Goal: Task Accomplishment & Management: Manage account settings

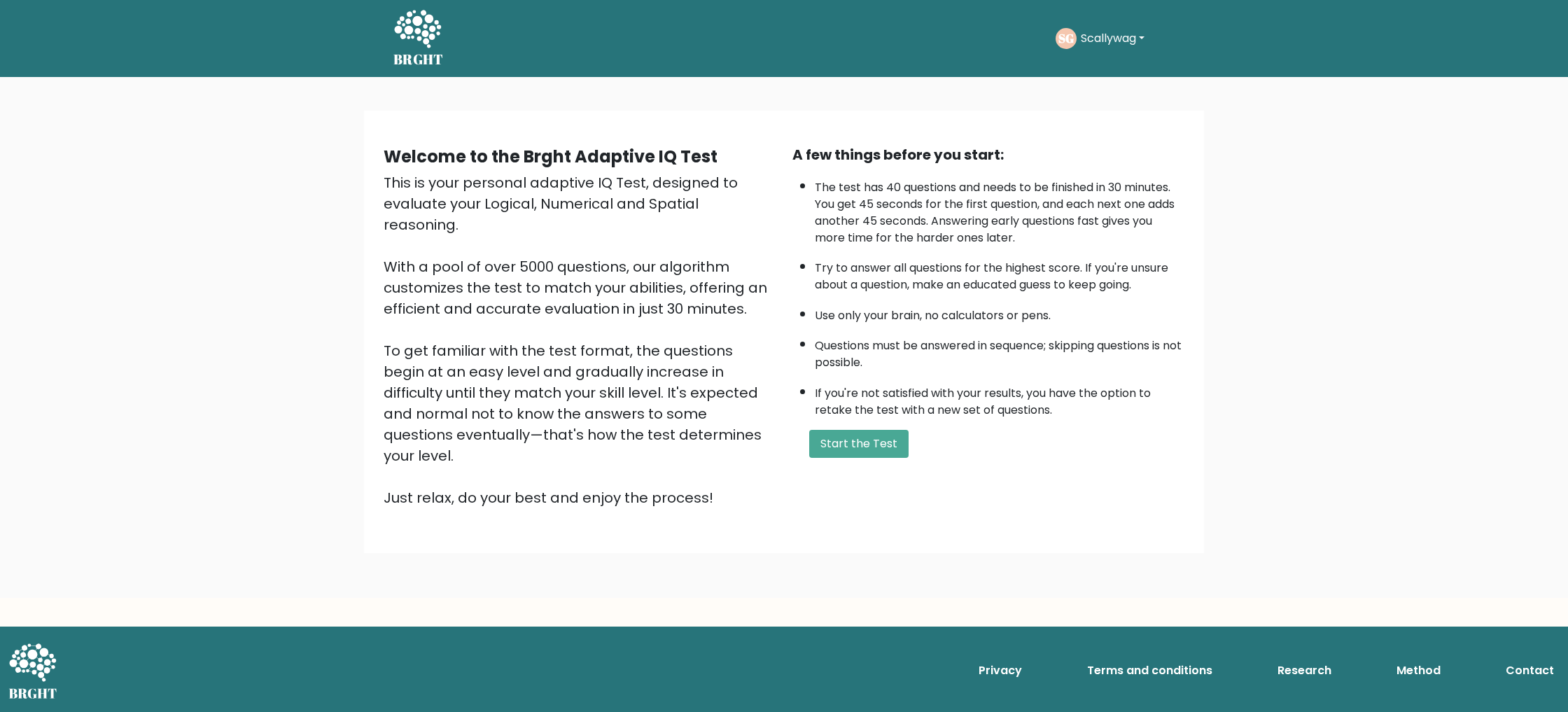
click at [1132, 47] on div "SG Scallywag Dashboard Profile Settings Logout" at bounding box center [1102, 39] width 93 height 21
click at [400, 19] on icon at bounding box center [417, 28] width 47 height 38
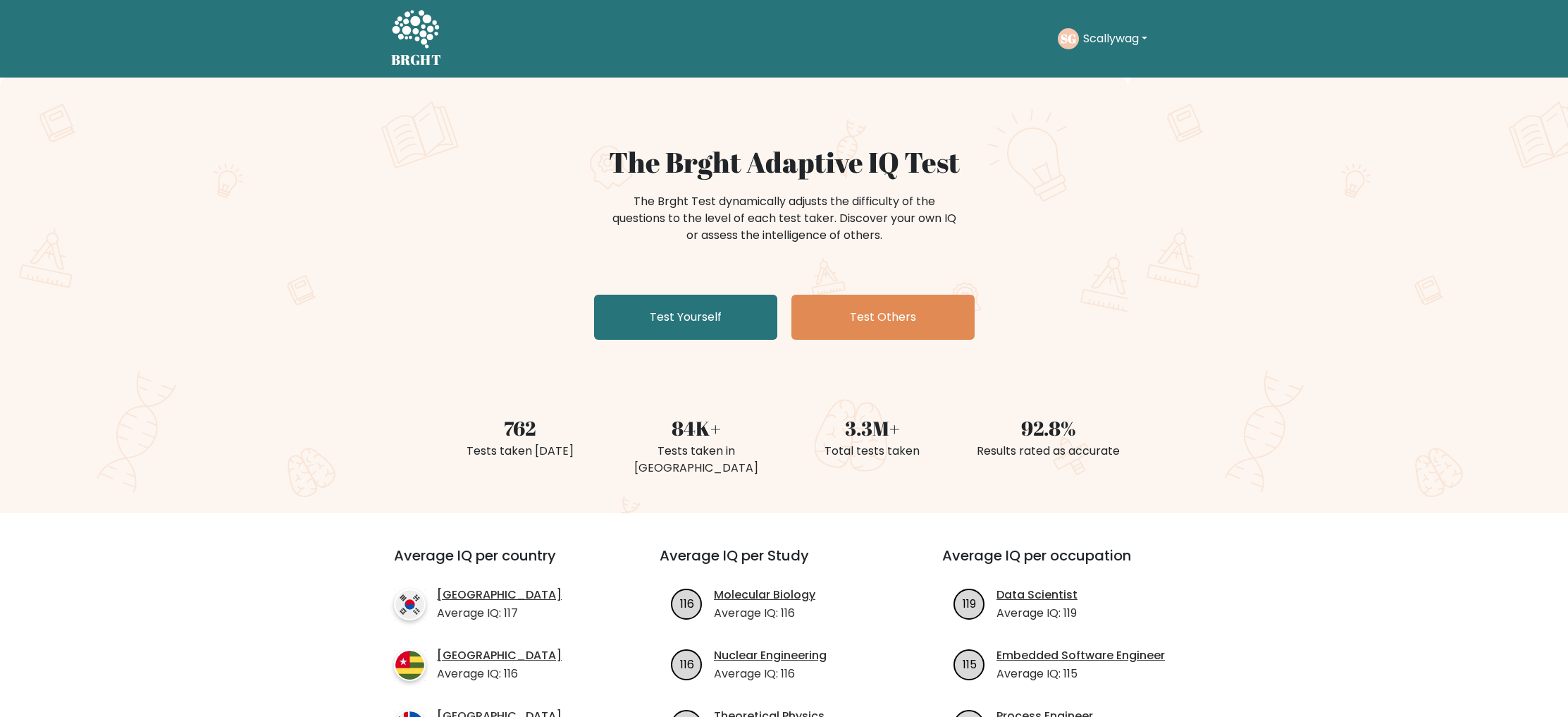
click at [1127, 41] on button "Scallywag" at bounding box center [1115, 38] width 73 height 18
click at [1110, 89] on link "Profile" at bounding box center [1114, 90] width 111 height 22
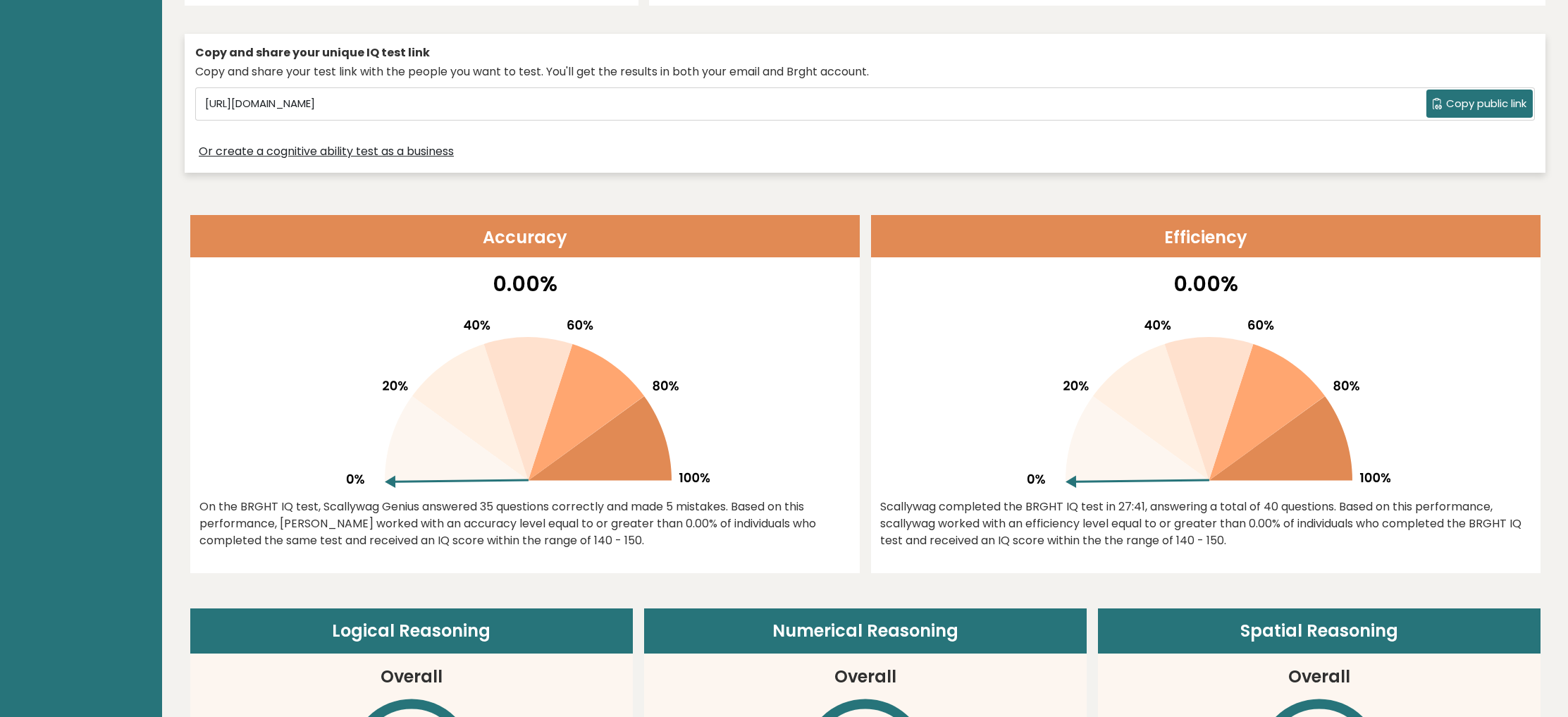
scroll to position [577, 0]
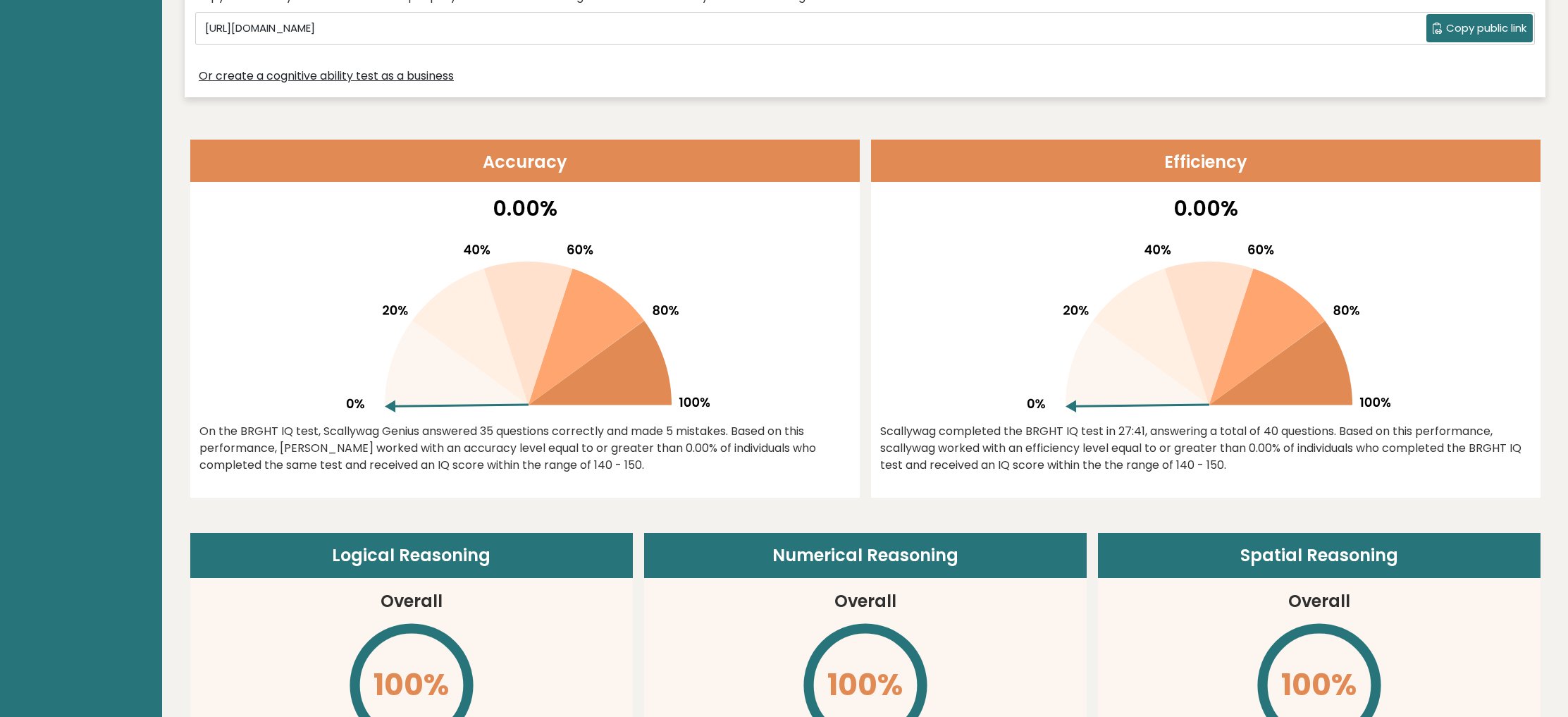
click at [597, 307] on icon at bounding box center [587, 337] width 117 height 137
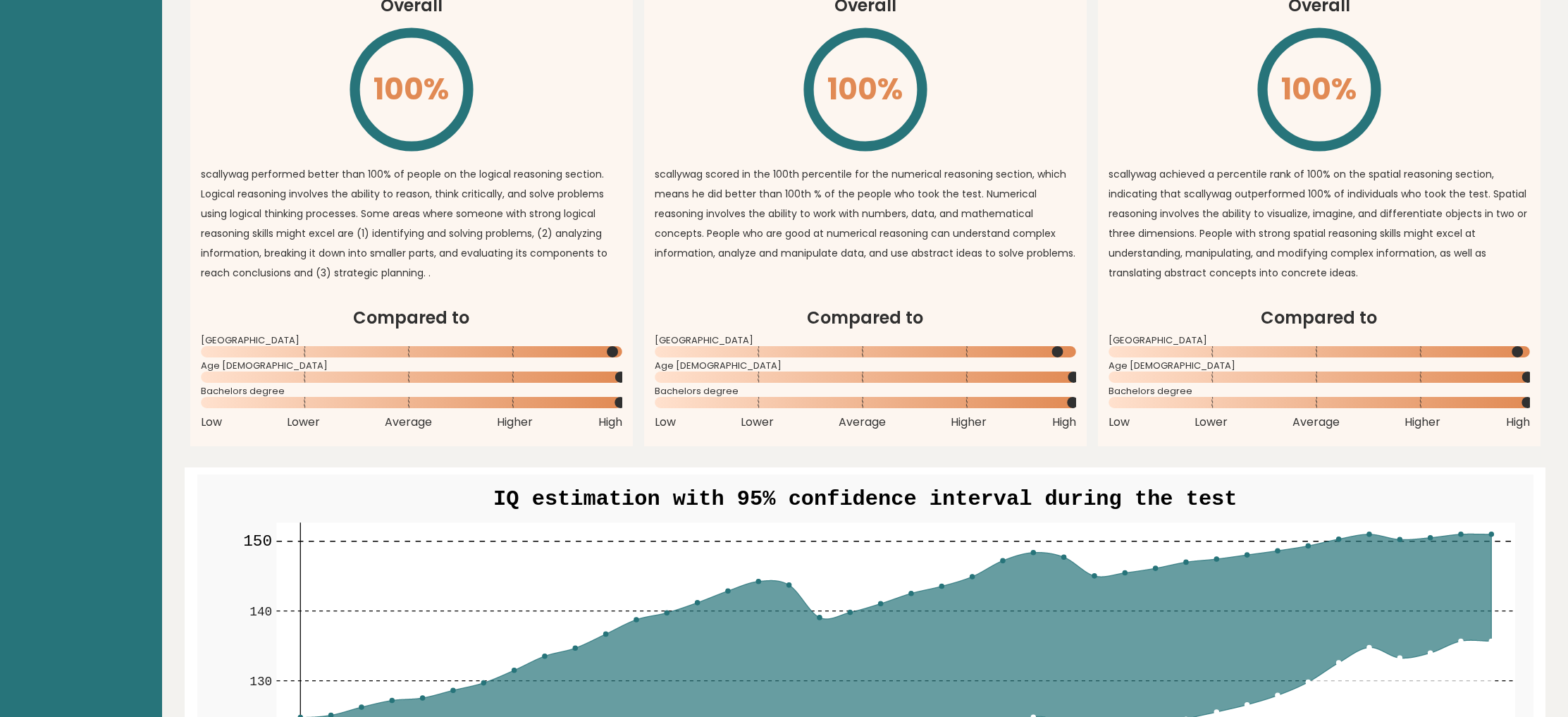
scroll to position [1251, 0]
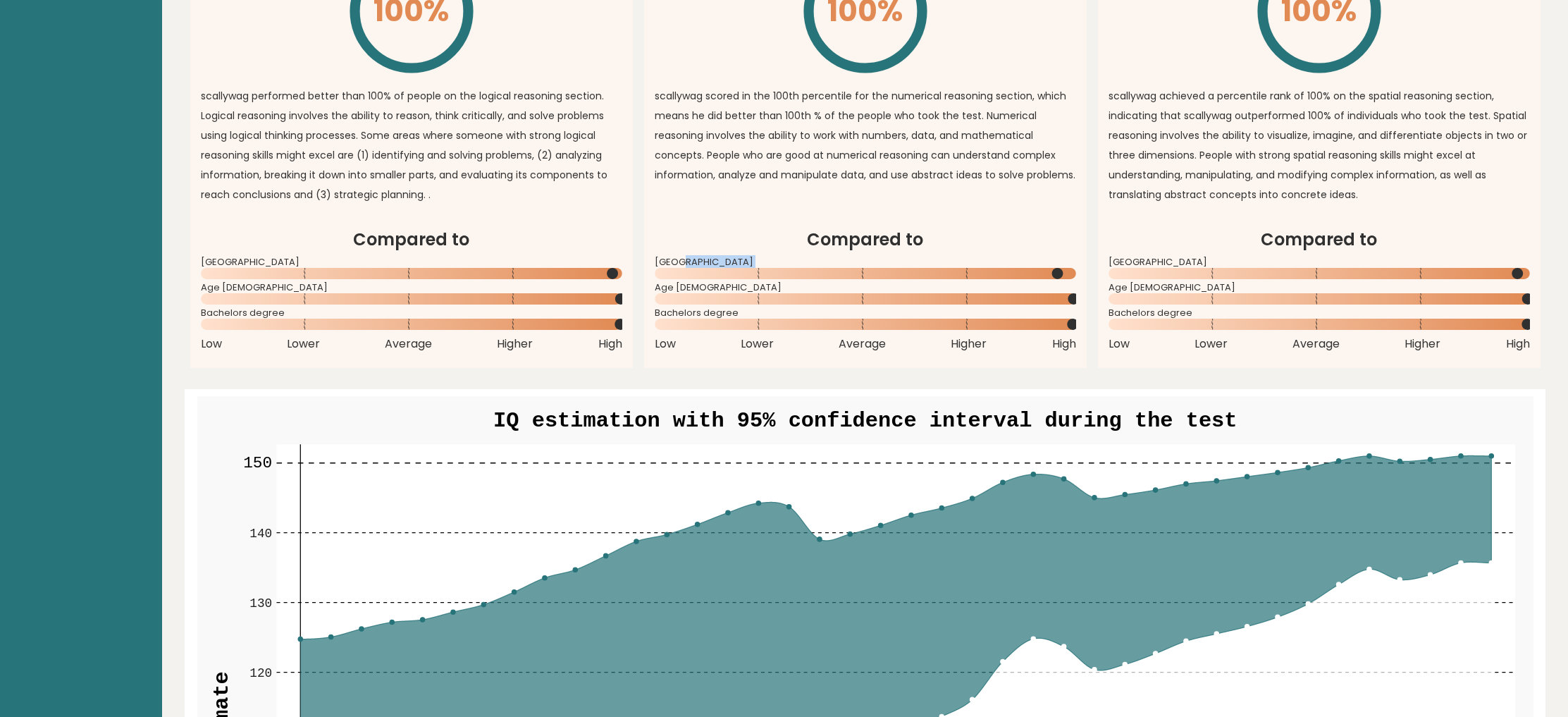
drag, startPoint x: 1059, startPoint y: 272, endPoint x: 1093, endPoint y: 269, distance: 34.1
click at [1093, 269] on div "Logical Reasoning Overall 100% \ scallywag performed better than 100% of people…" at bounding box center [866, 113] width 1350 height 509
click at [1051, 267] on div "[GEOGRAPHIC_DATA]" at bounding box center [865, 270] width 421 height 22
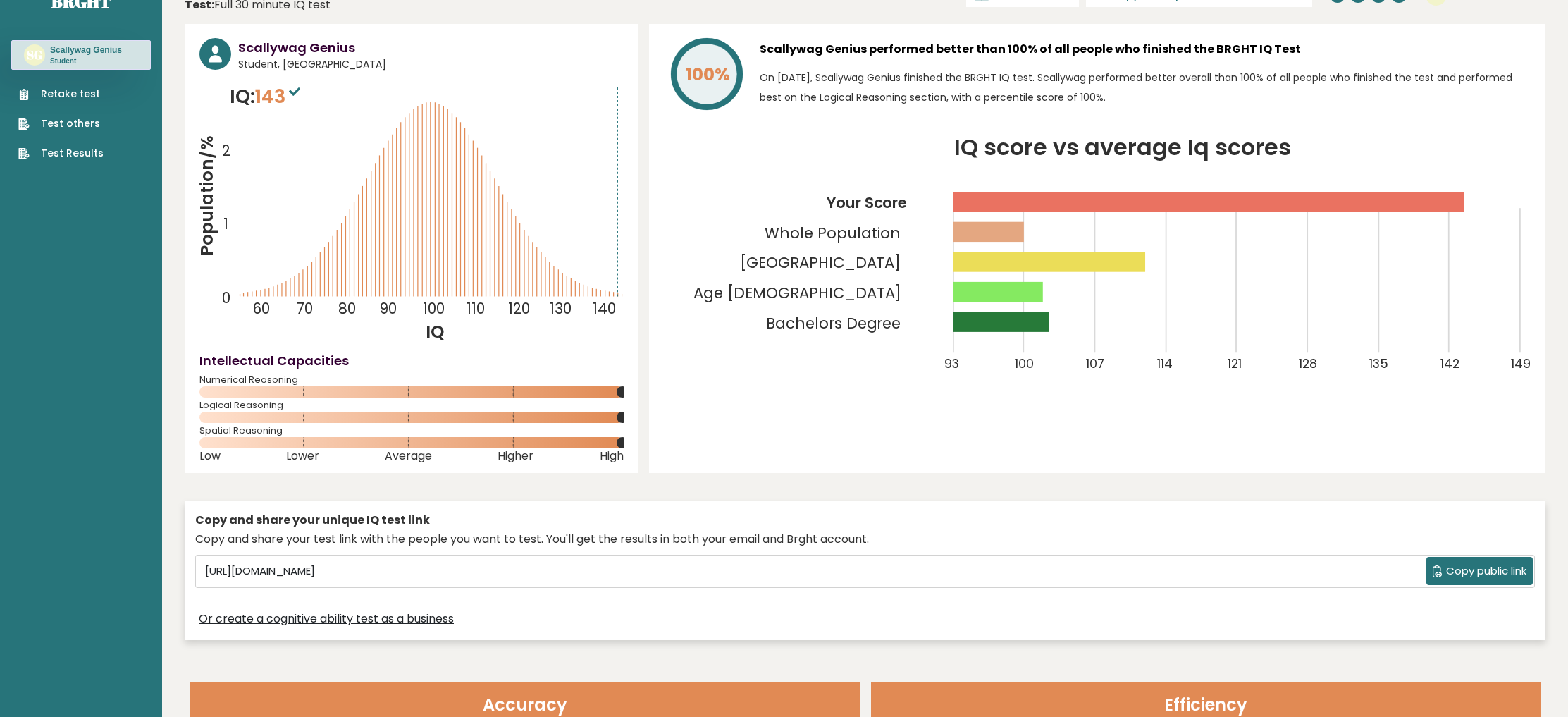
scroll to position [0, 0]
